Goal: Task Accomplishment & Management: Complete application form

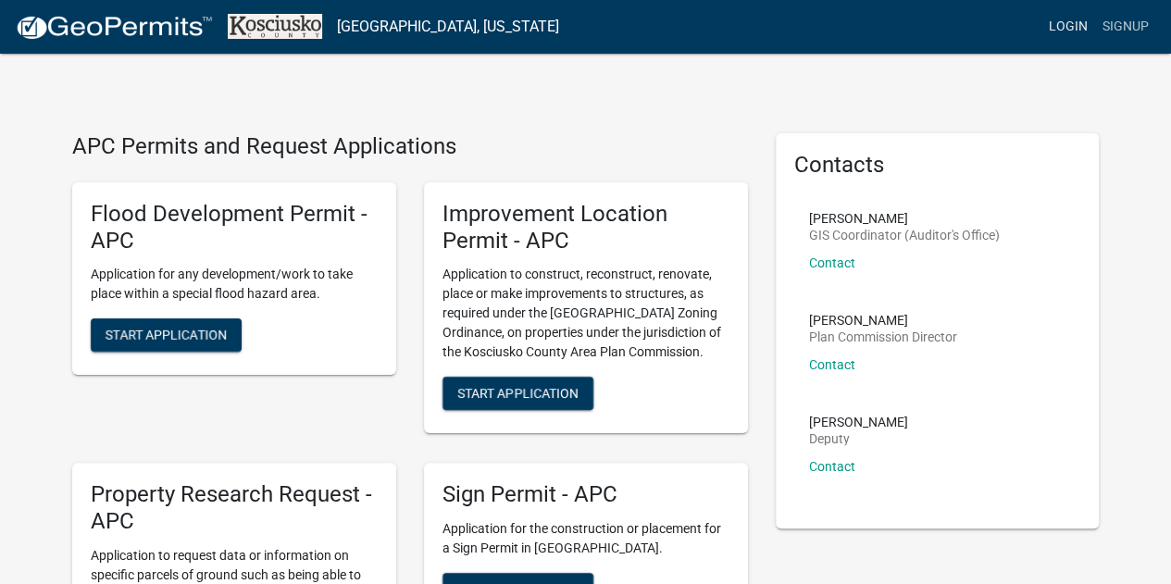
click at [1058, 27] on link "Login" at bounding box center [1069, 26] width 54 height 35
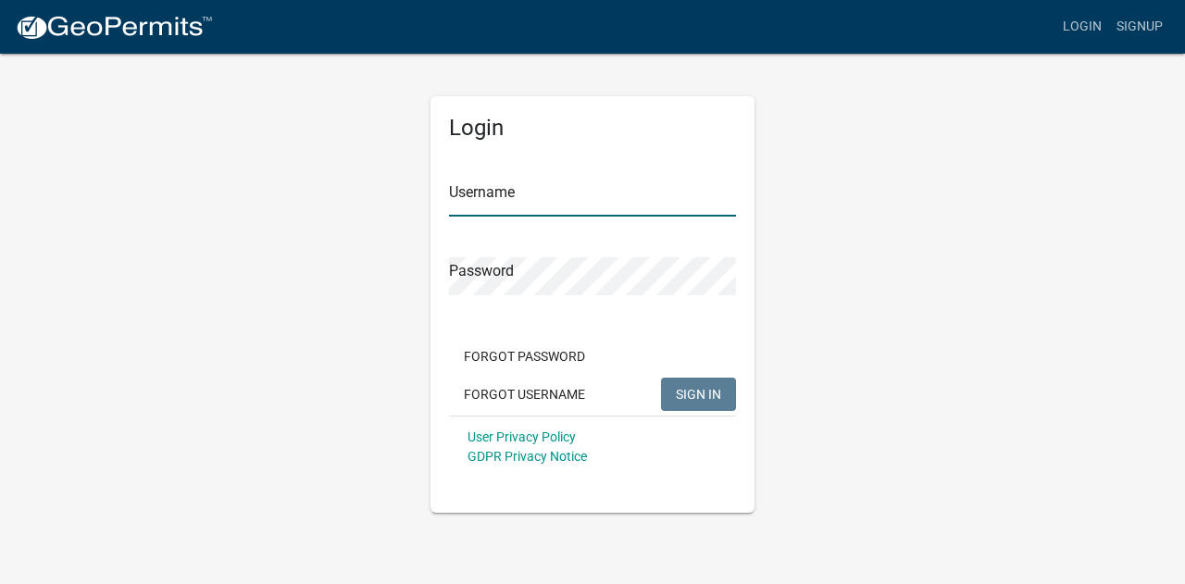
click at [507, 189] on input "Username" at bounding box center [592, 198] width 287 height 38
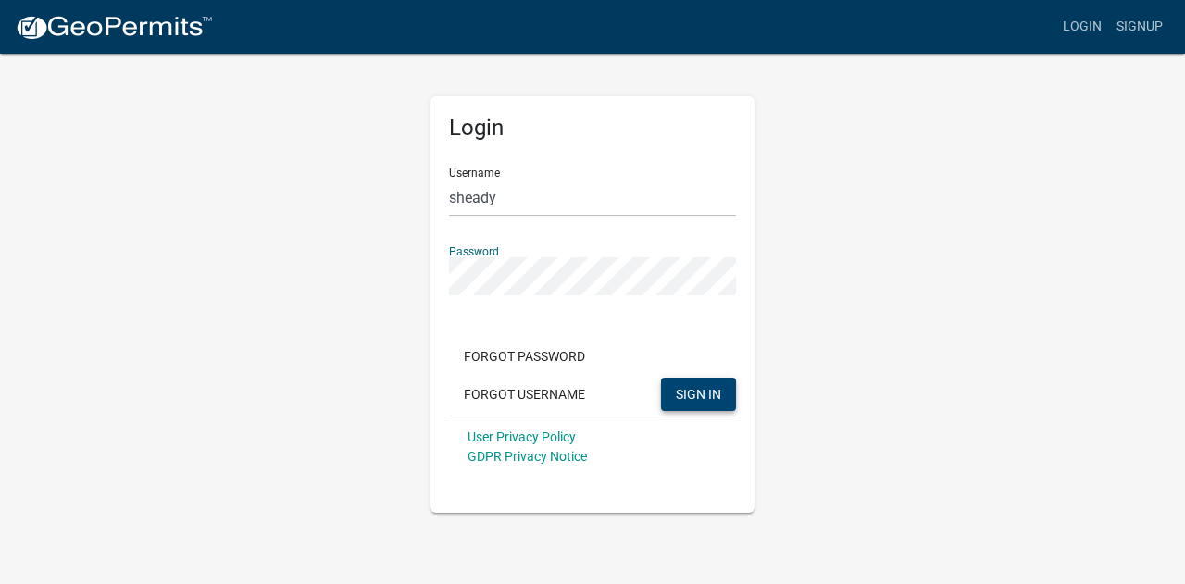
click at [709, 386] on span "SIGN IN" at bounding box center [698, 393] width 45 height 15
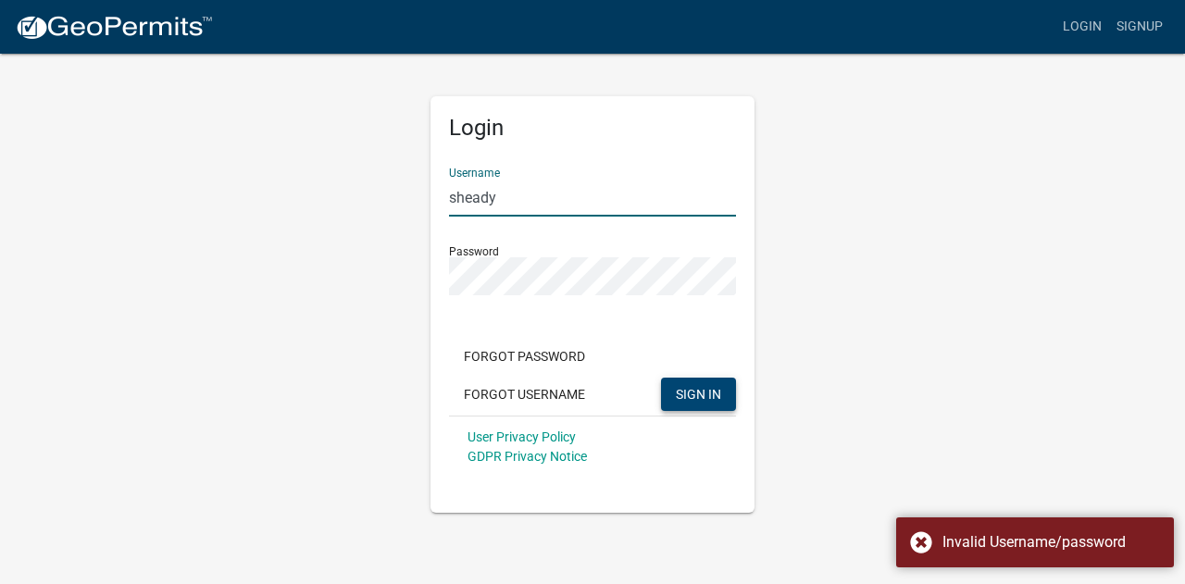
click at [545, 193] on input "sheady" at bounding box center [592, 198] width 287 height 38
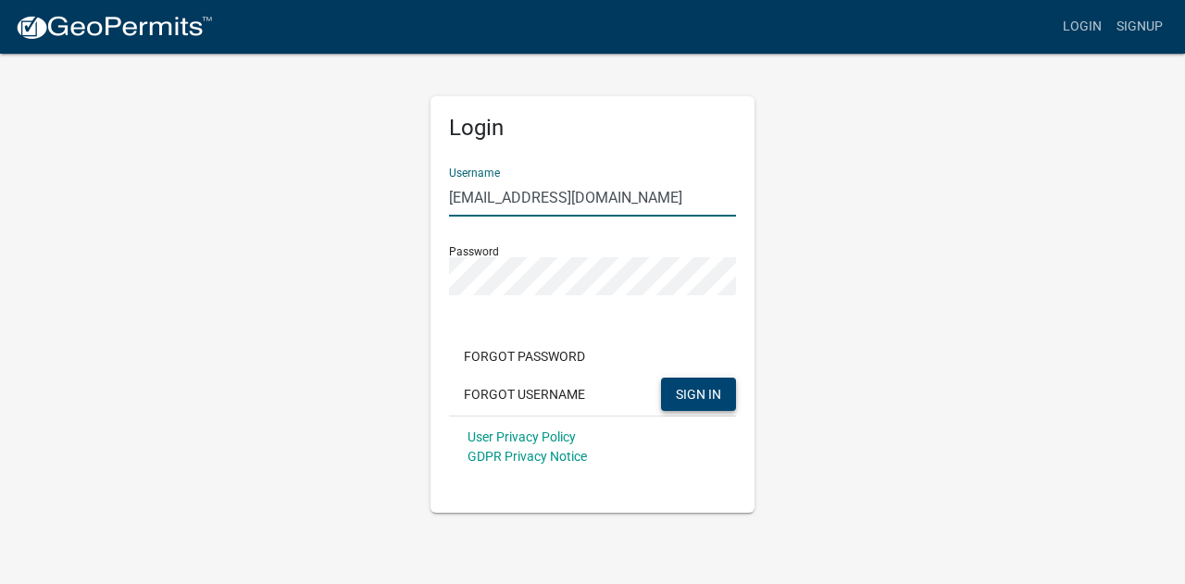
type input "[EMAIL_ADDRESS][DOMAIN_NAME]"
click at [412, 277] on div "Login Username [EMAIL_ADDRESS][DOMAIN_NAME] Password Forgot Password Forgot Use…" at bounding box center [593, 282] width 1056 height 461
click at [720, 384] on button "SIGN IN" at bounding box center [698, 394] width 75 height 33
